Goal: Task Accomplishment & Management: Use online tool/utility

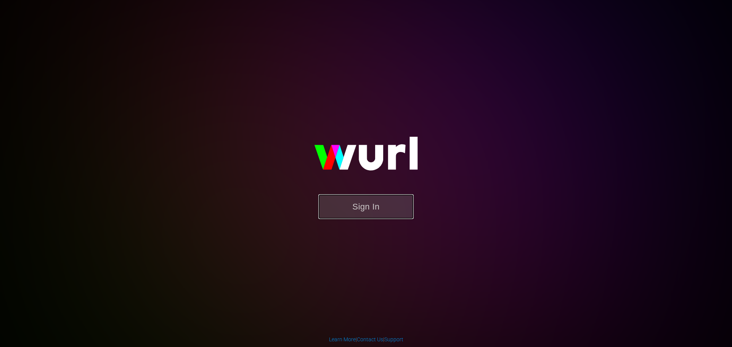
click at [392, 210] on button "Sign In" at bounding box center [365, 206] width 95 height 25
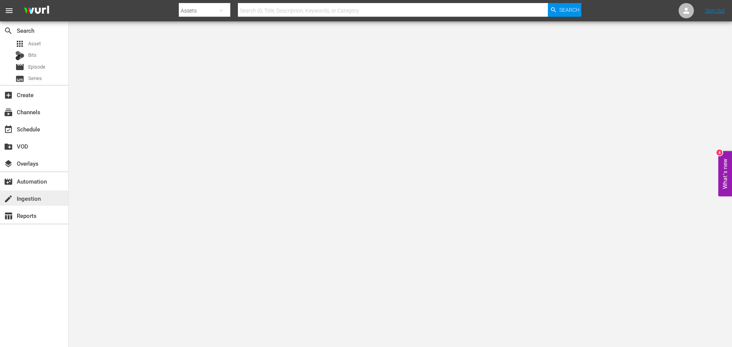
click at [33, 199] on div "create Ingestion" at bounding box center [21, 197] width 43 height 7
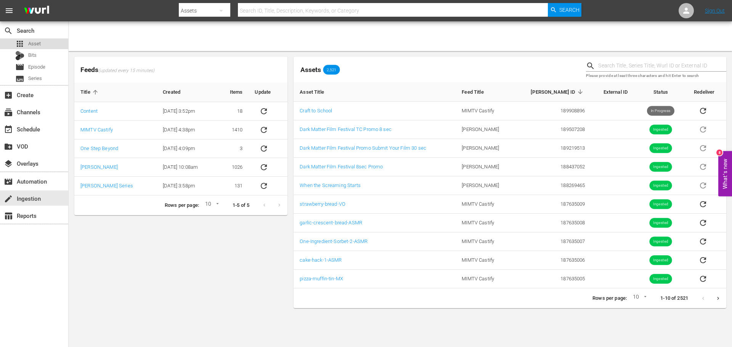
click at [29, 42] on span "Asset" at bounding box center [34, 44] width 13 height 8
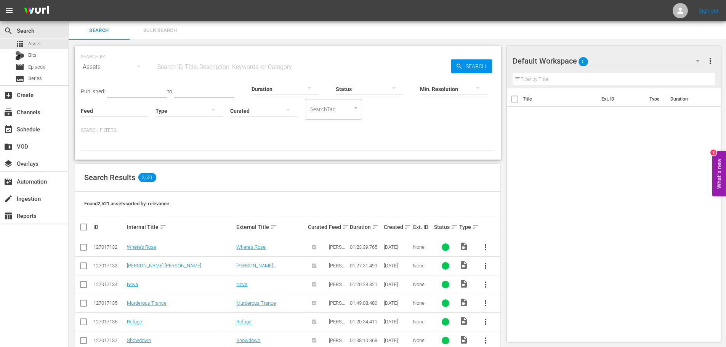
click at [191, 68] on input "text" at bounding box center [304, 67] width 296 height 18
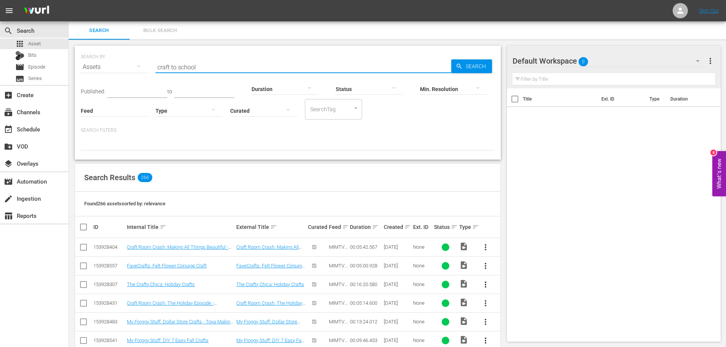
type input "craft to school"
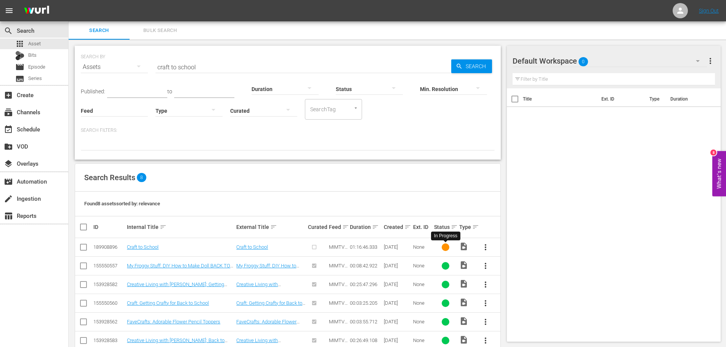
click at [449, 246] on div at bounding box center [446, 248] width 8 height 8
click at [487, 246] on span "more_vert" at bounding box center [485, 247] width 9 height 9
click at [513, 307] on div "Episode" at bounding box center [527, 305] width 52 height 18
click at [507, 303] on div "Episode" at bounding box center [527, 305] width 52 height 18
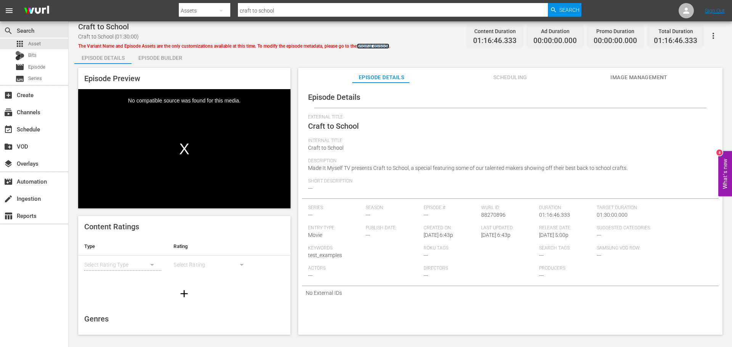
click at [385, 48] on link "original episode" at bounding box center [373, 45] width 32 height 5
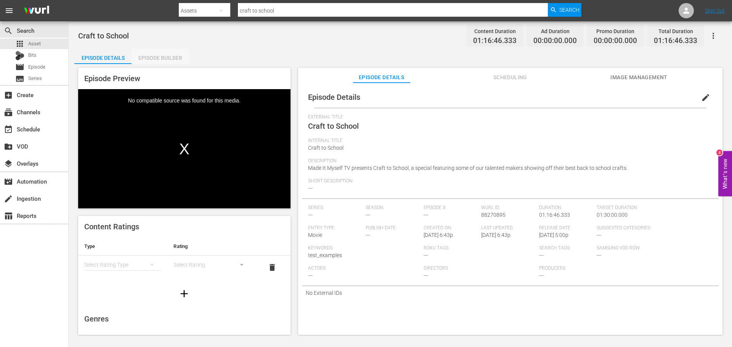
click at [156, 53] on div "Episode Builder" at bounding box center [160, 58] width 57 height 18
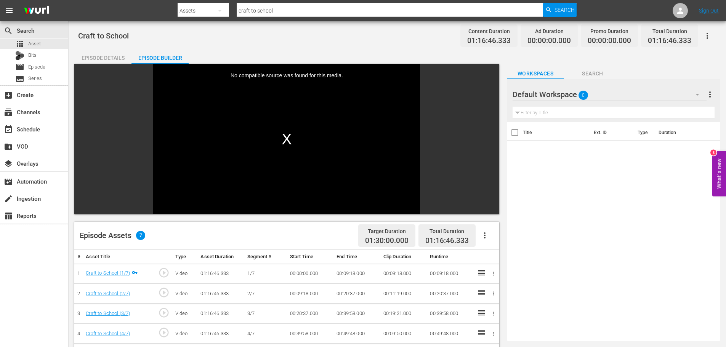
click at [493, 235] on button "button" at bounding box center [485, 235] width 18 height 18
click at [495, 237] on div "Fill with Ads" at bounding box center [508, 238] width 52 height 18
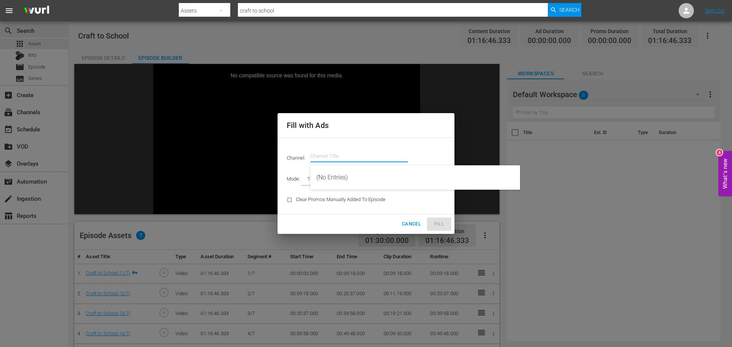
click at [322, 154] on input "text" at bounding box center [359, 156] width 98 height 18
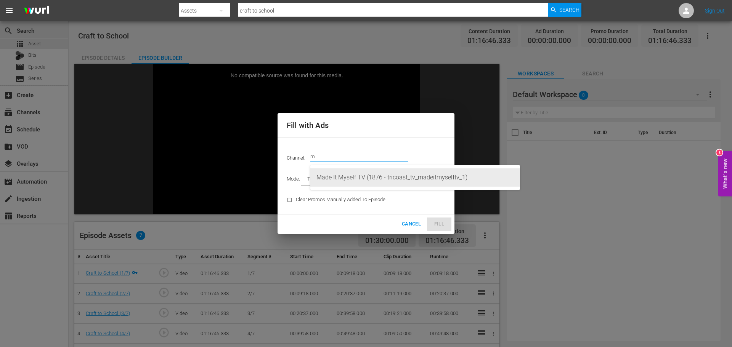
click at [338, 176] on div "Made It Myself TV (1876 - tricoast_tv_madeitmyselftv_1)" at bounding box center [414, 177] width 197 height 18
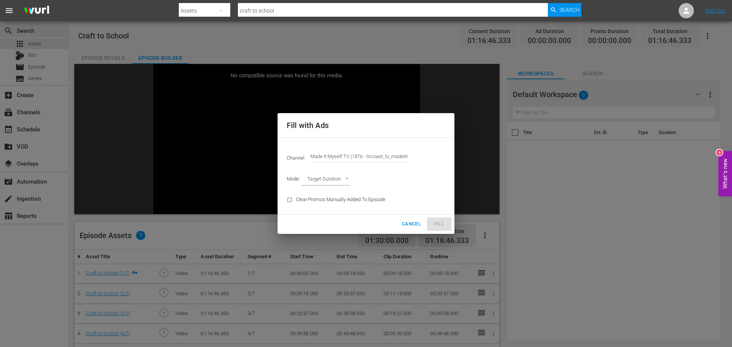
type input "Made It Myself TV (1876)"
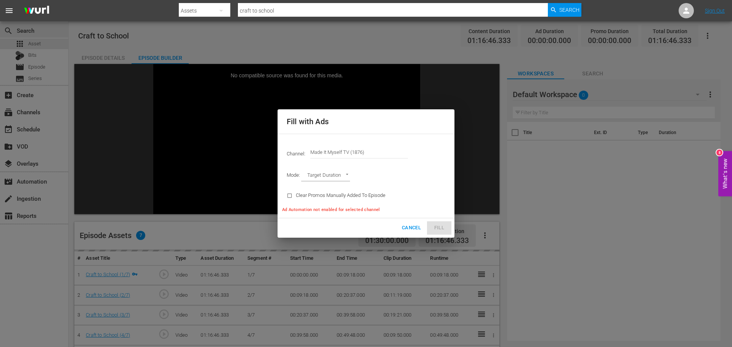
type input "AD_BREAK_DURATION"
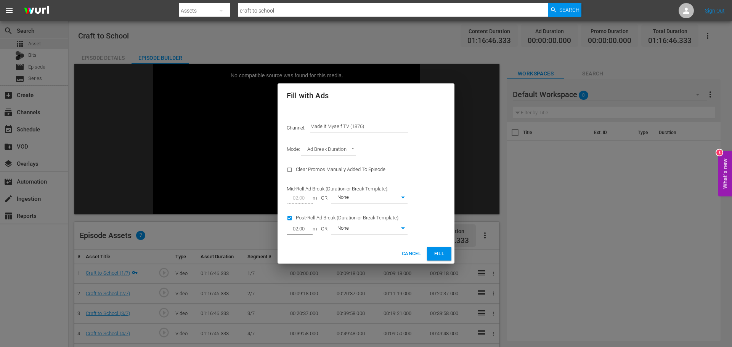
type input "0"
click at [443, 252] on span "Fill" at bounding box center [439, 254] width 12 height 9
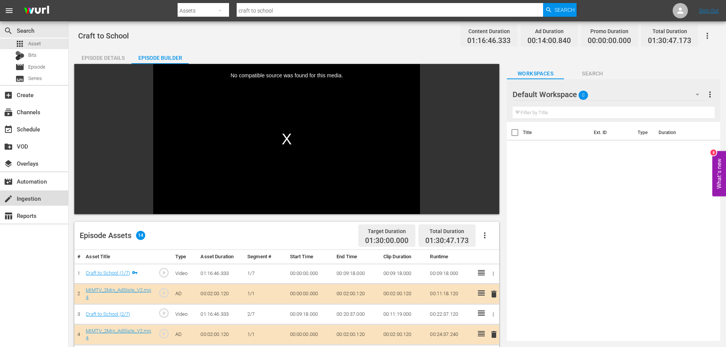
click at [49, 196] on div "create Ingestion" at bounding box center [34, 198] width 68 height 15
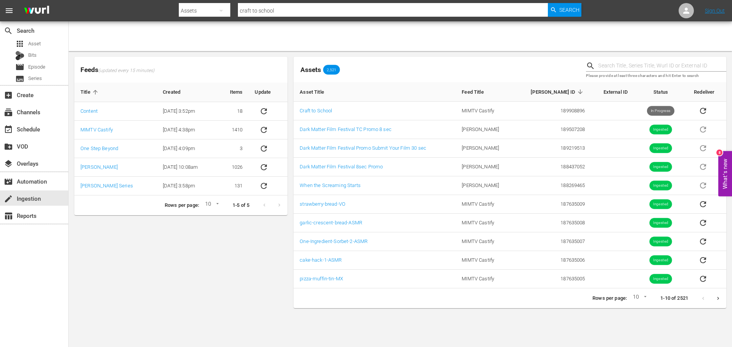
click at [724, 159] on button "What's new 8" at bounding box center [725, 173] width 14 height 45
